Goal: Information Seeking & Learning: Find specific fact

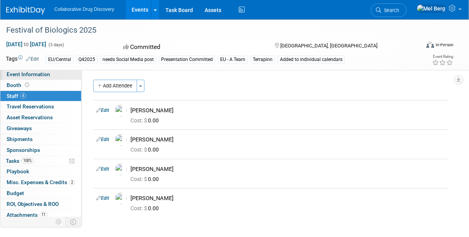
click at [36, 73] on span "Event Information" at bounding box center [28, 74] width 43 height 6
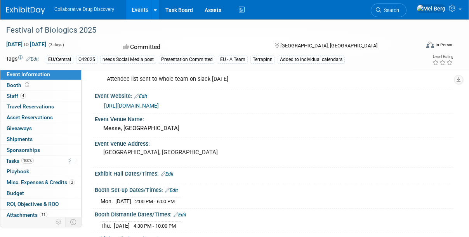
scroll to position [247, 0]
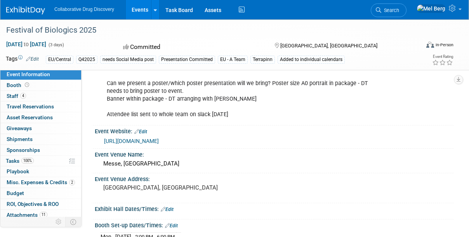
click at [159, 138] on link "[URL][DOMAIN_NAME]" at bounding box center [131, 141] width 55 height 6
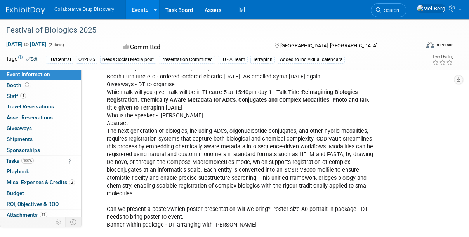
scroll to position [106, 0]
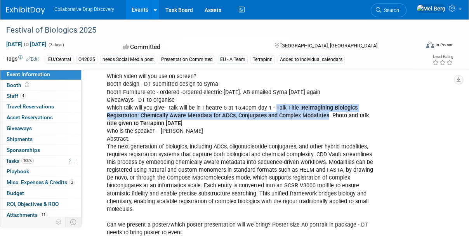
drag, startPoint x: 273, startPoint y: 99, endPoint x: 325, endPoint y: 106, distance: 52.9
click at [325, 106] on div "Conference items to be planned by lead: Lead = [PERSON_NAME] # 731 4 x 3m - she…" at bounding box center [241, 123] width 281 height 281
copy div "Talk Title : Reimagining Biologics Registration: Chemically Aware Metadata for …"
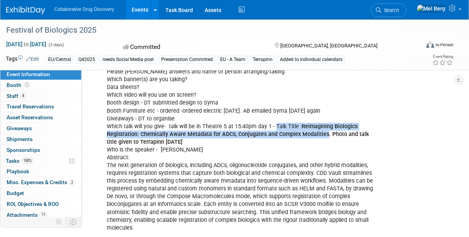
scroll to position [70, 0]
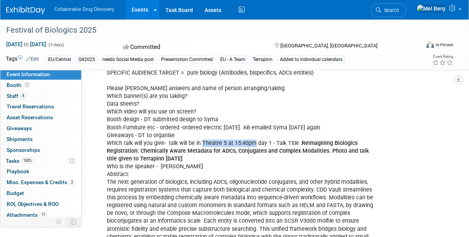
copy div "Theatre 5 at 15:40pm"
drag, startPoint x: 201, startPoint y: 134, endPoint x: 252, endPoint y: 136, distance: 50.5
click at [252, 136] on div "Conference items to be planned by lead: Lead = [PERSON_NAME] # 731 4 x 3m - she…" at bounding box center [241, 159] width 281 height 281
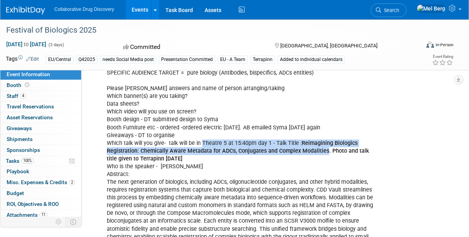
drag, startPoint x: 324, startPoint y: 141, endPoint x: 202, endPoint y: 135, distance: 122.4
click at [202, 135] on div "Conference items to be planned by lead: Lead = [PERSON_NAME] # 731 4 x 3m - she…" at bounding box center [241, 159] width 281 height 281
copy div "Theatre 5 at 15:40pm day 1 - Talk Title : Reimagining Biologics Registration: C…"
